Goal: Obtain resource: Obtain resource

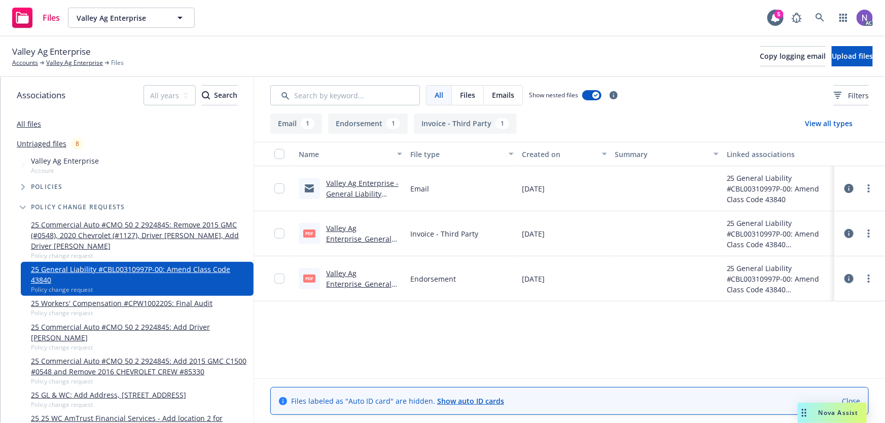
click at [368, 186] on link "Valley Ag Enterprise - General Liability #CBL00310997P-00: Amend Class Code 438…" at bounding box center [362, 204] width 72 height 52
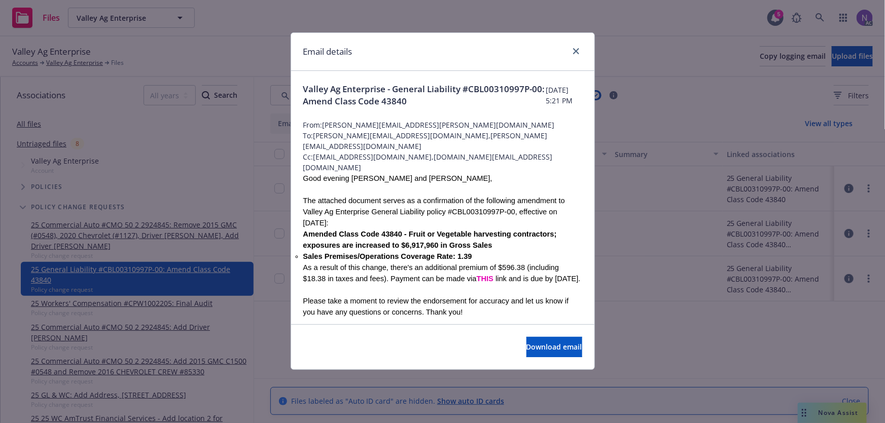
click at [383, 97] on span "Valley Ag Enterprise - General Liability #CBL00310997P-00: Amend Class Code 438…" at bounding box center [424, 95] width 243 height 24
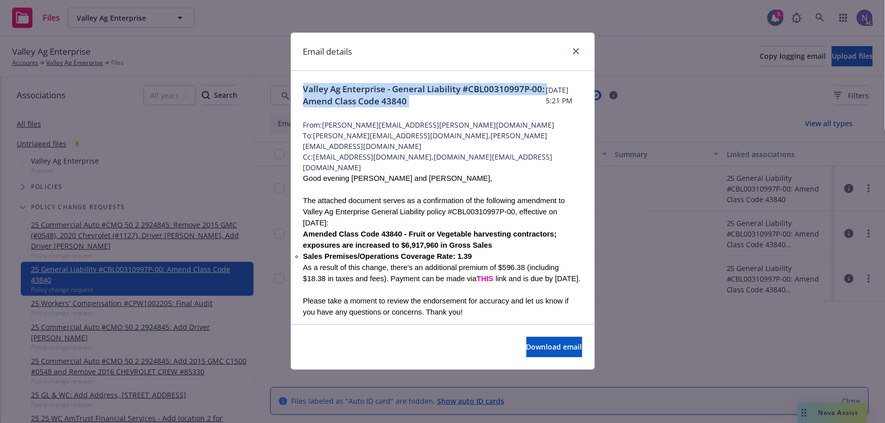
click at [383, 97] on span "Valley Ag Enterprise - General Liability #CBL00310997P-00: Amend Class Code 438…" at bounding box center [424, 95] width 243 height 24
copy span "Valley Ag Enterprise - General Liability #CBL00310997P-00: Amend Class Code 438…"
